Goal: Task Accomplishment & Management: Use online tool/utility

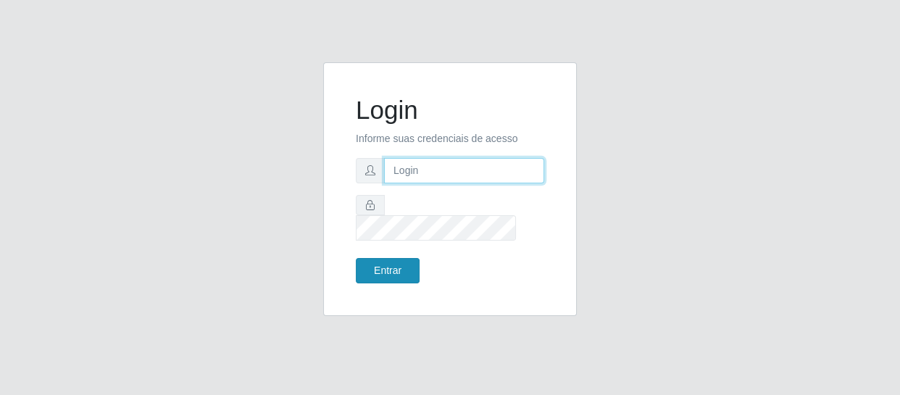
type input "[EMAIL_ADDRESS][DOMAIN_NAME]"
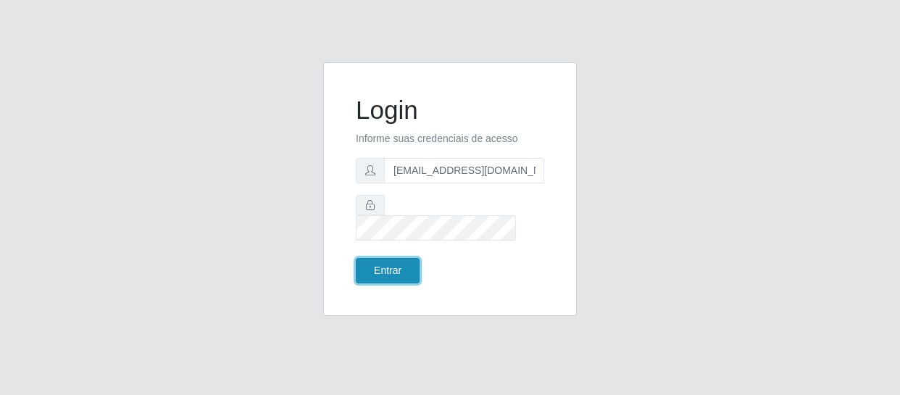
click at [391, 261] on button "Entrar" at bounding box center [388, 270] width 64 height 25
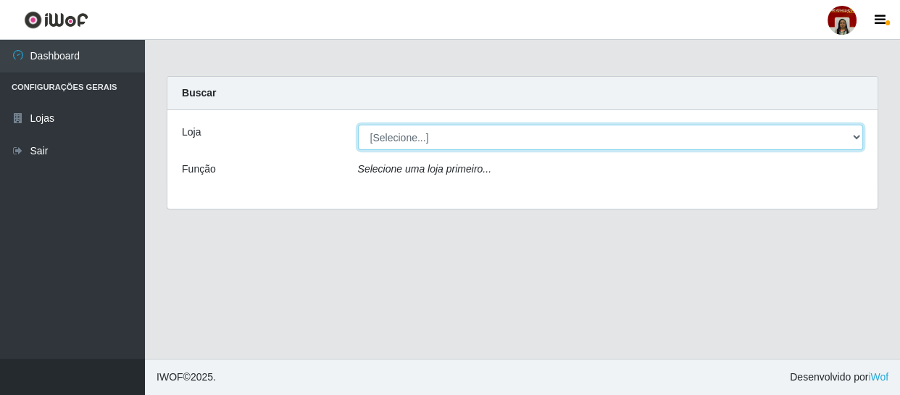
click at [856, 138] on select "[Selecione...] Mar Vermelho - Loja 04" at bounding box center [611, 137] width 506 height 25
select select "251"
click at [358, 125] on select "[Selecione...] Mar Vermelho - Loja 04" at bounding box center [611, 137] width 506 height 25
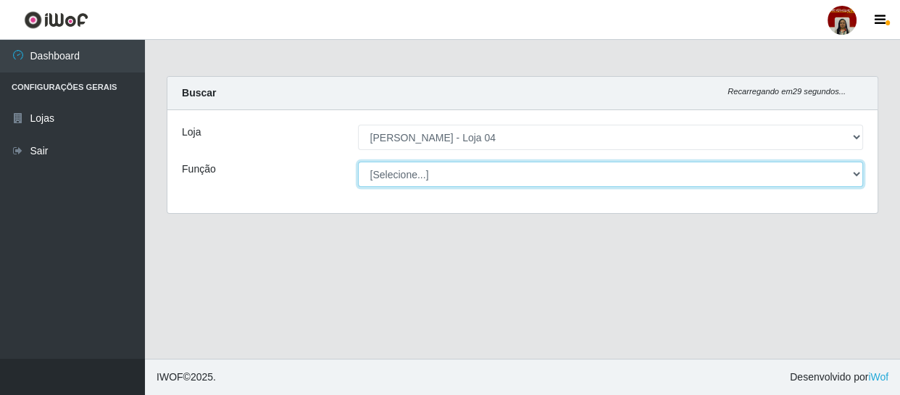
click at [856, 171] on select "[Selecione...] ASG ASG + ASG ++ Auxiliar de Depósito Auxiliar de Depósito + Aux…" at bounding box center [611, 174] width 506 height 25
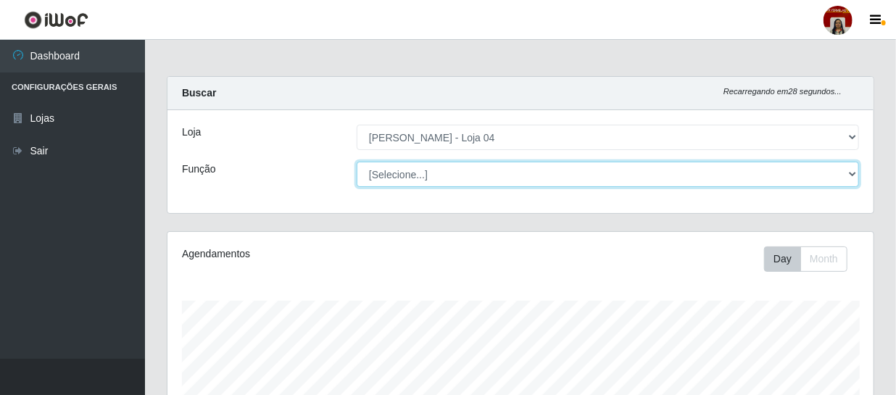
scroll to position [301, 706]
select select "22"
click at [357, 162] on select "[Selecione...] ASG ASG + ASG ++ Auxiliar de Depósito Auxiliar de Depósito + Aux…" at bounding box center [608, 174] width 502 height 25
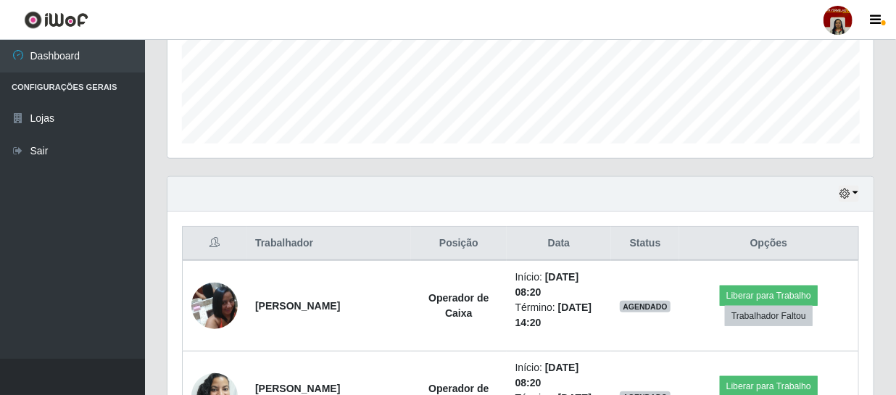
scroll to position [374, 0]
